Goal: Task Accomplishment & Management: Manage account settings

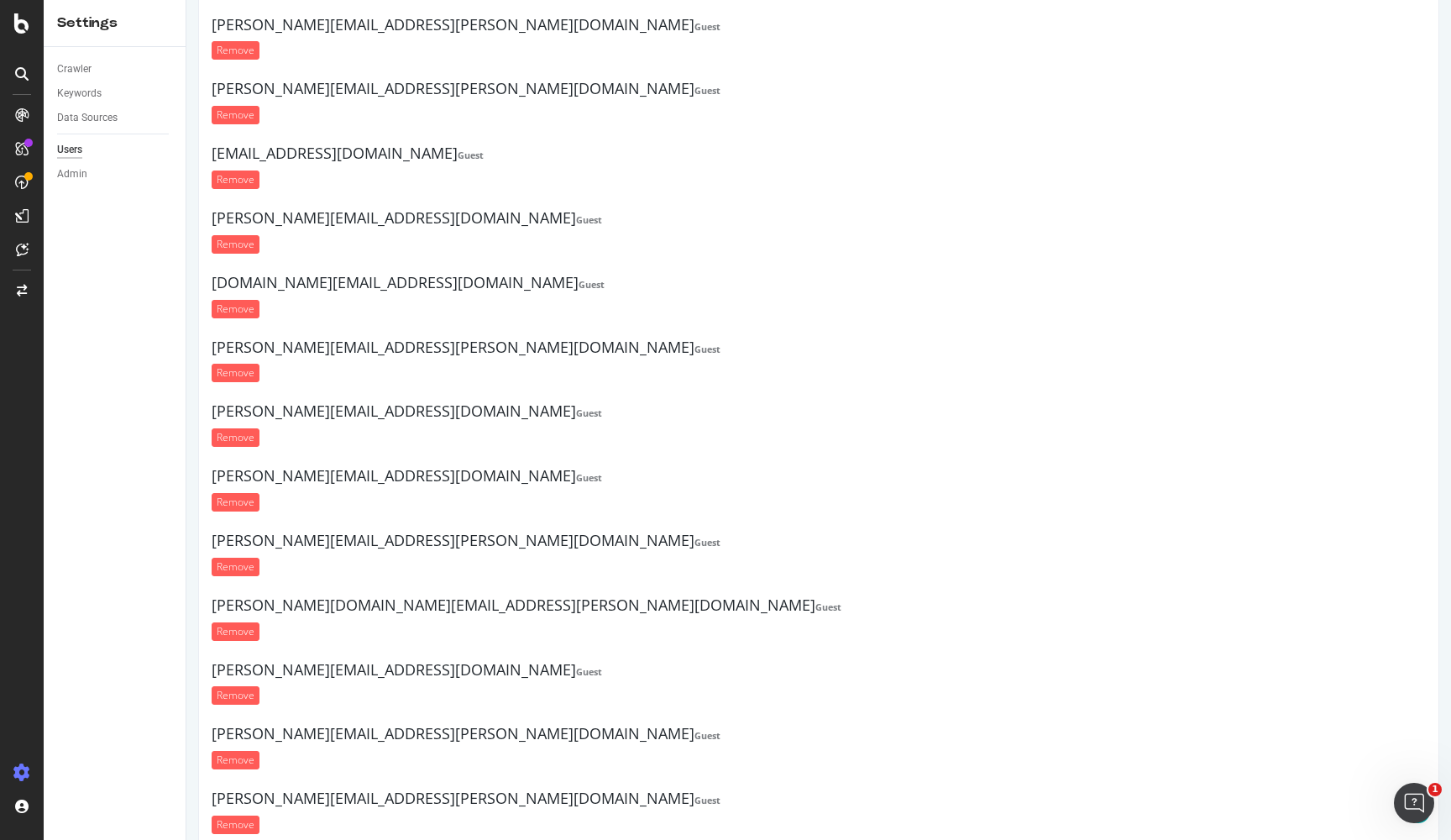
scroll to position [18978, 0]
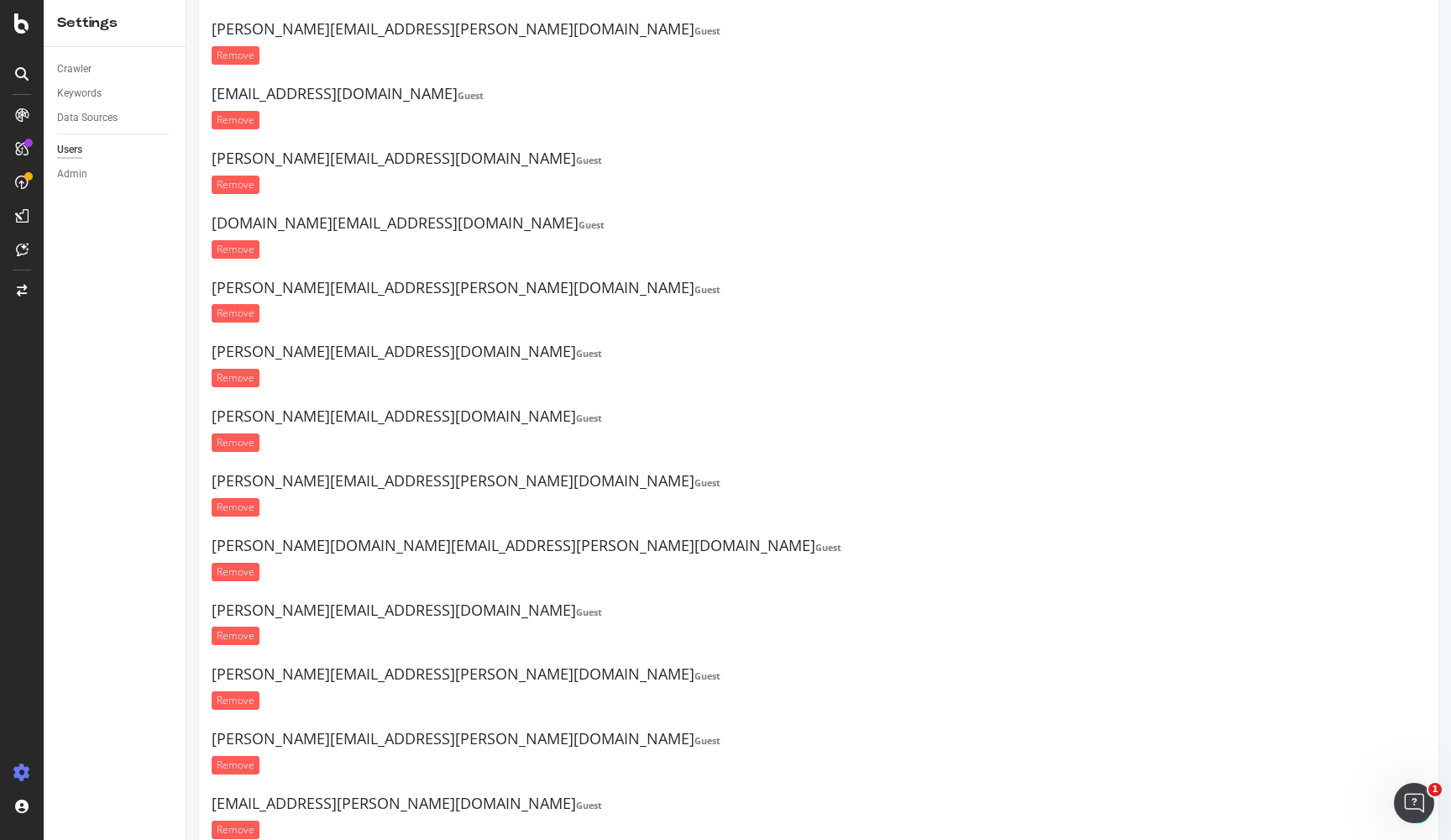
paste input "[EMAIL_ADDRESS][PERSON_NAME][DOMAIN_NAME]"
type input "[EMAIL_ADDRESS][PERSON_NAME][DOMAIN_NAME]"
click at [1105, 795] on div "[EMAIL_ADDRESS][PERSON_NAME][DOMAIN_NAME] Guest Remove" at bounding box center [819, 821] width 1215 height 52
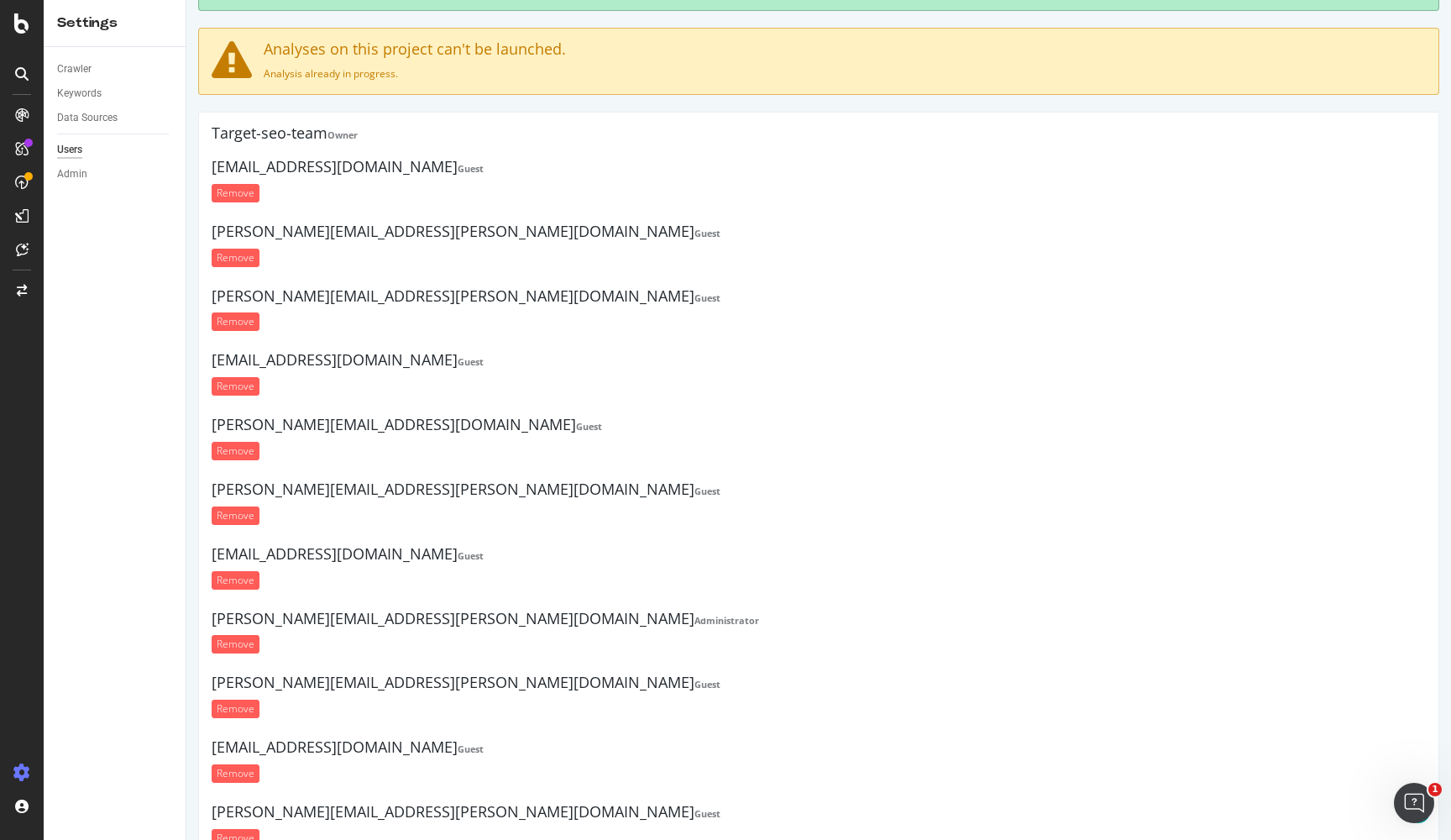
scroll to position [3135, 0]
